Goal: Browse casually

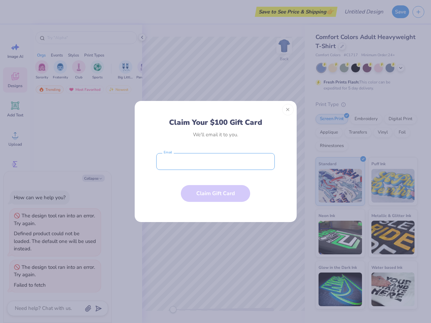
type textarea "x"
click at [215, 162] on input "email" at bounding box center [215, 161] width 118 height 17
click at [288, 110] on button "Close" at bounding box center [287, 109] width 11 height 11
